Goal: Task Accomplishment & Management: Manage account settings

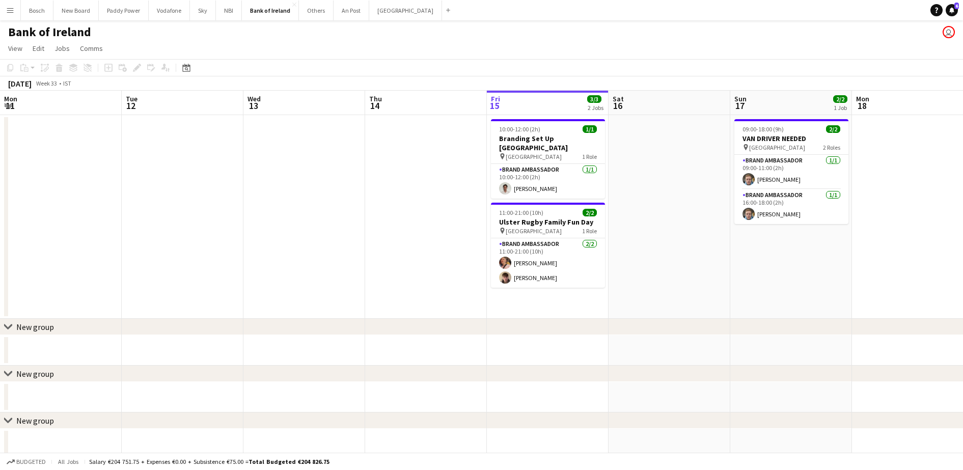
click at [491, 262] on app-card-role "Brand Ambassador [DATE] 11:00-21:00 (10h) [PERSON_NAME] [PERSON_NAME]" at bounding box center [548, 262] width 114 height 49
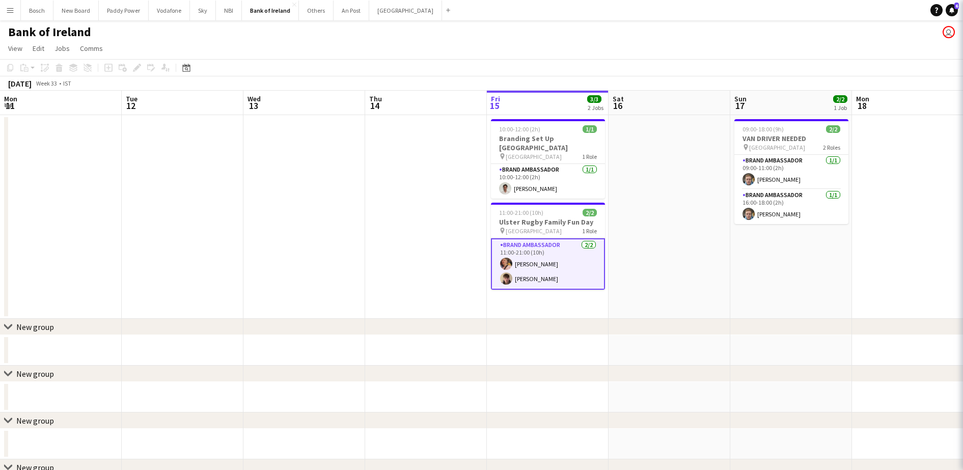
scroll to position [0, 243]
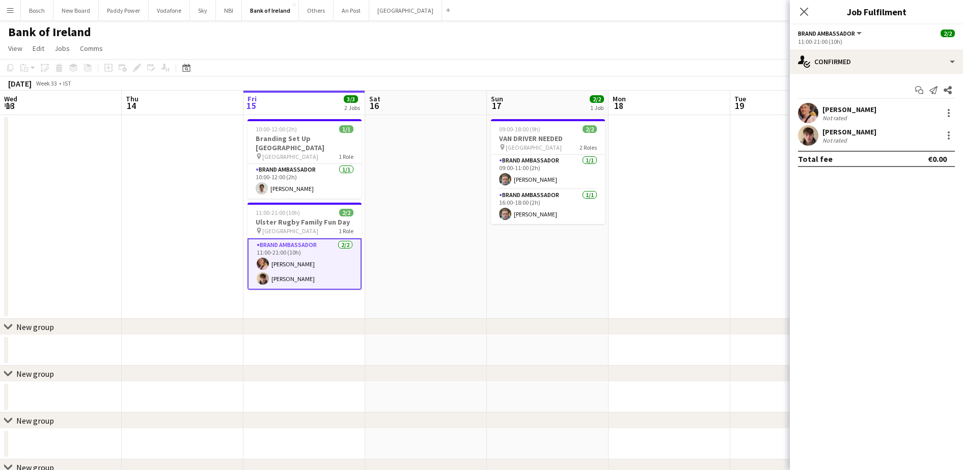
click at [842, 153] on div "Total fee €0.00" at bounding box center [876, 159] width 157 height 16
click at [843, 126] on div "[PERSON_NAME] Not rated" at bounding box center [876, 135] width 173 height 20
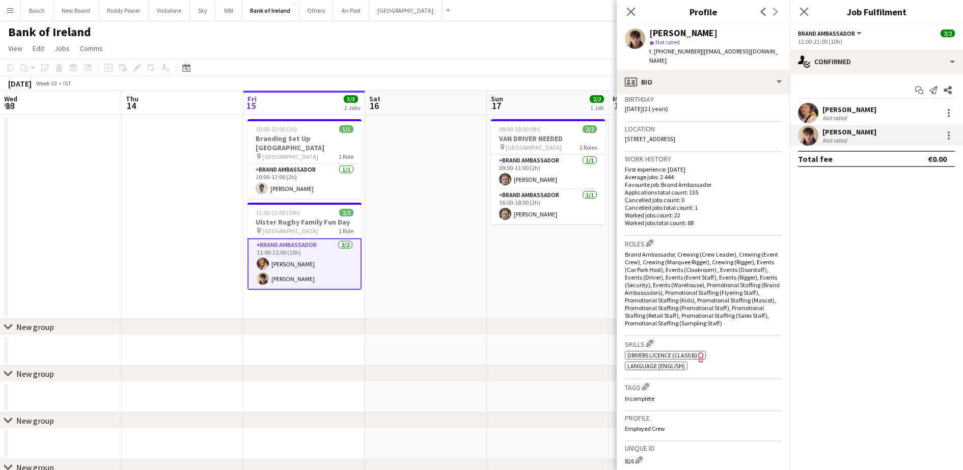
scroll to position [319, 0]
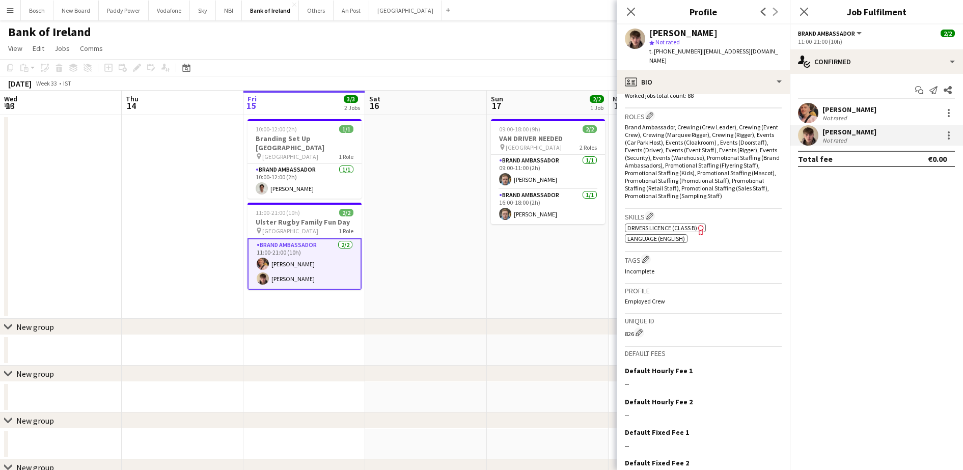
click at [701, 232] on icon "Freelancer has uploaded a photo validation of skill. Click to see" at bounding box center [700, 229] width 11 height 11
click at [824, 115] on div "Not rated" at bounding box center [835, 118] width 26 height 8
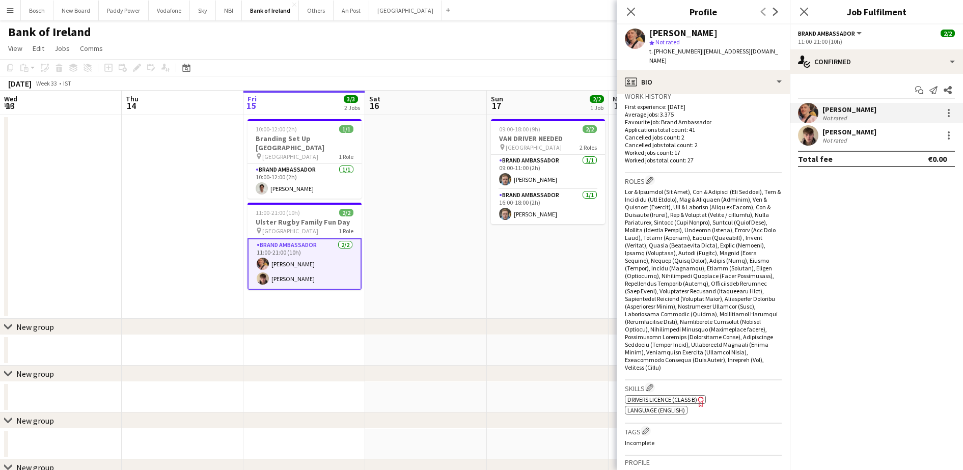
scroll to position [382, 0]
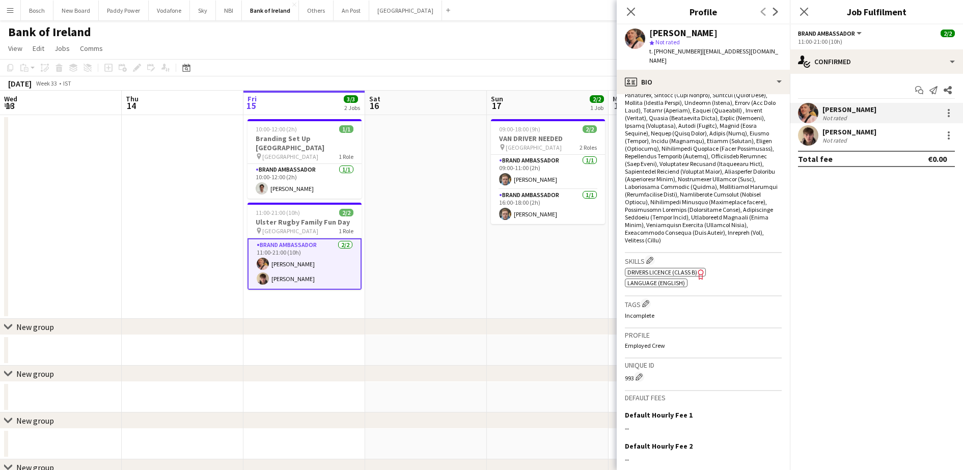
click at [705, 276] on icon "Freelancer has uploaded a photo validation of skill. Click to see" at bounding box center [700, 274] width 11 height 11
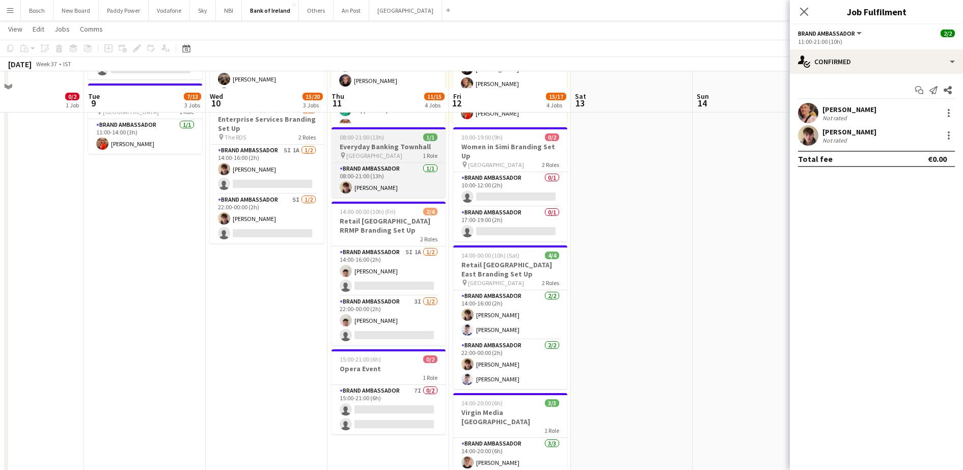
scroll to position [191, 0]
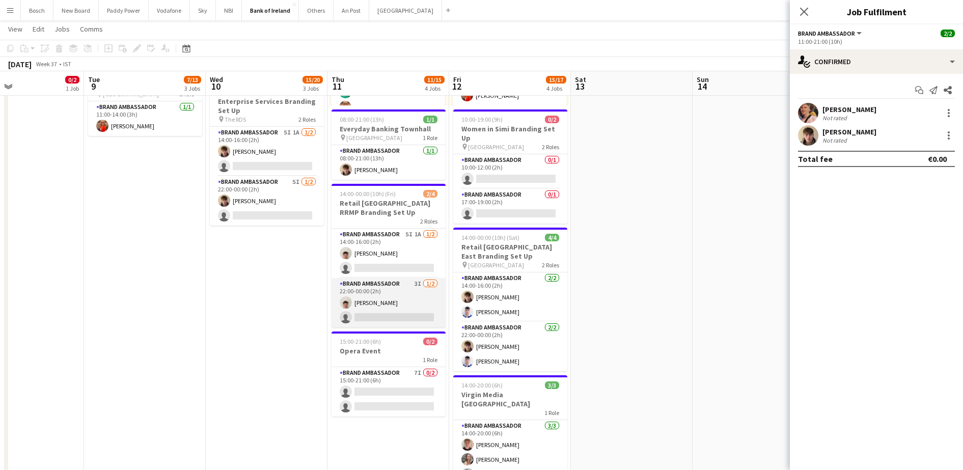
click at [401, 295] on app-card-role "Brand Ambassador 3I [DATE] 22:00-00:00 (2h) [PERSON_NAME] single-neutral-actions" at bounding box center [388, 302] width 114 height 49
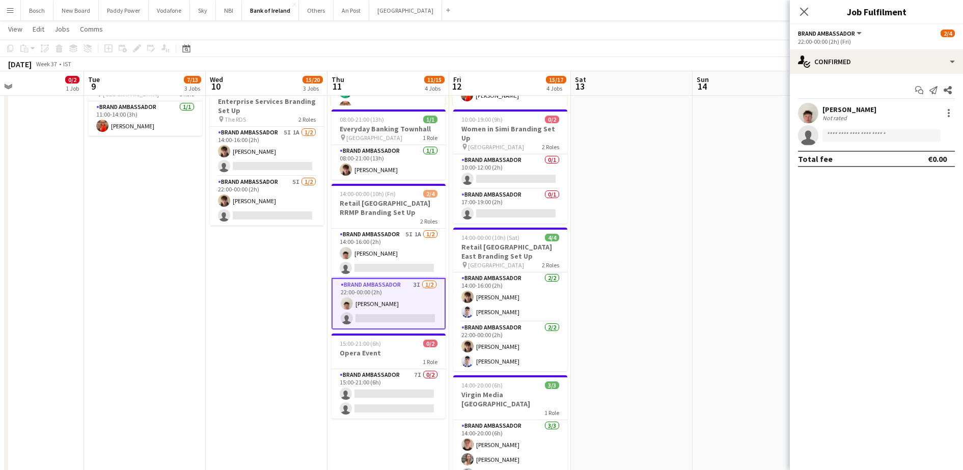
click at [865, 103] on div "[PERSON_NAME] Not rated" at bounding box center [876, 113] width 173 height 20
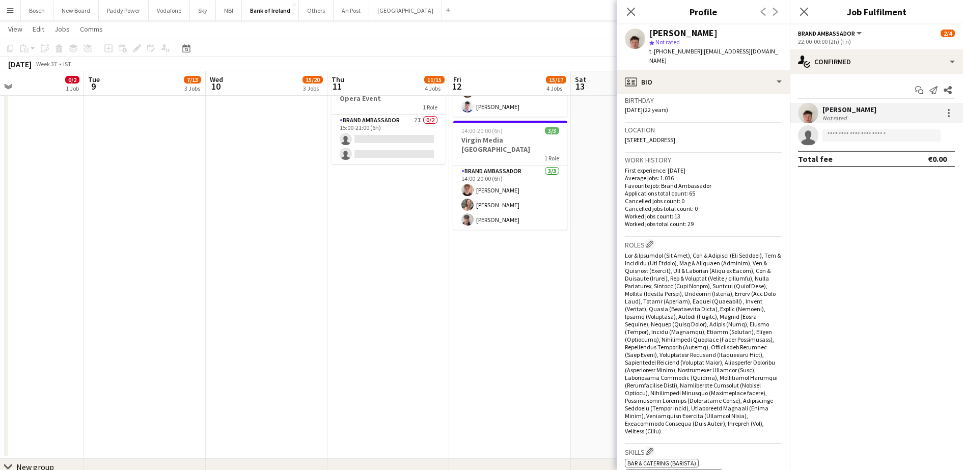
scroll to position [318, 0]
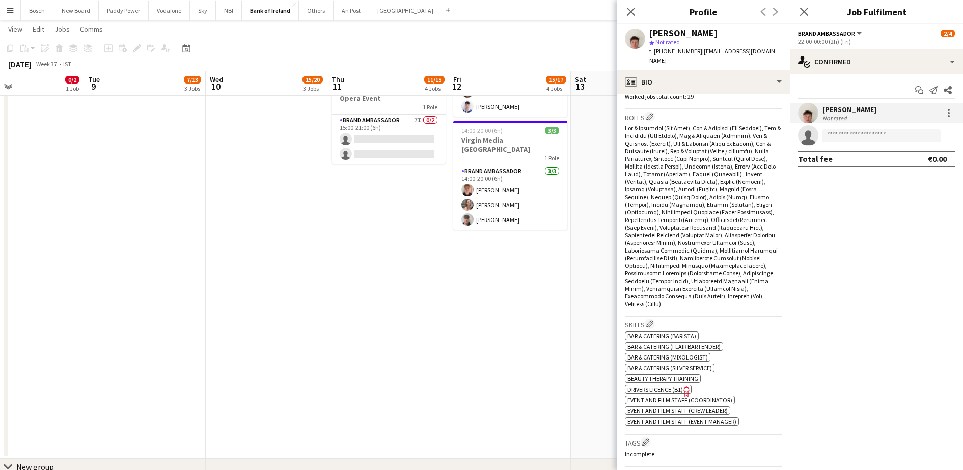
click at [674, 385] on span "Drivers Licence (B1)" at bounding box center [654, 389] width 55 height 8
